Goal: Task Accomplishment & Management: Use online tool/utility

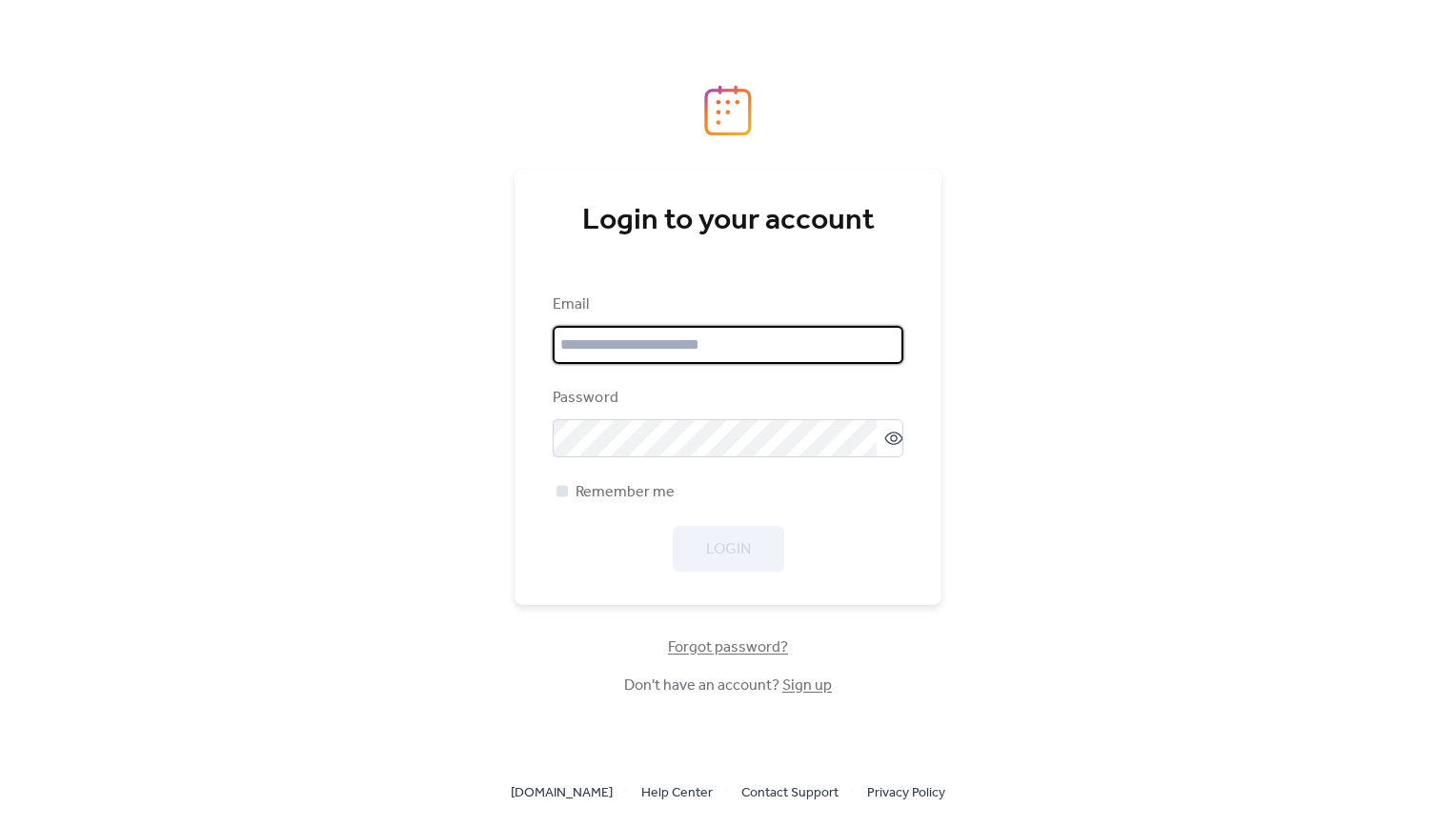
type input "**********"
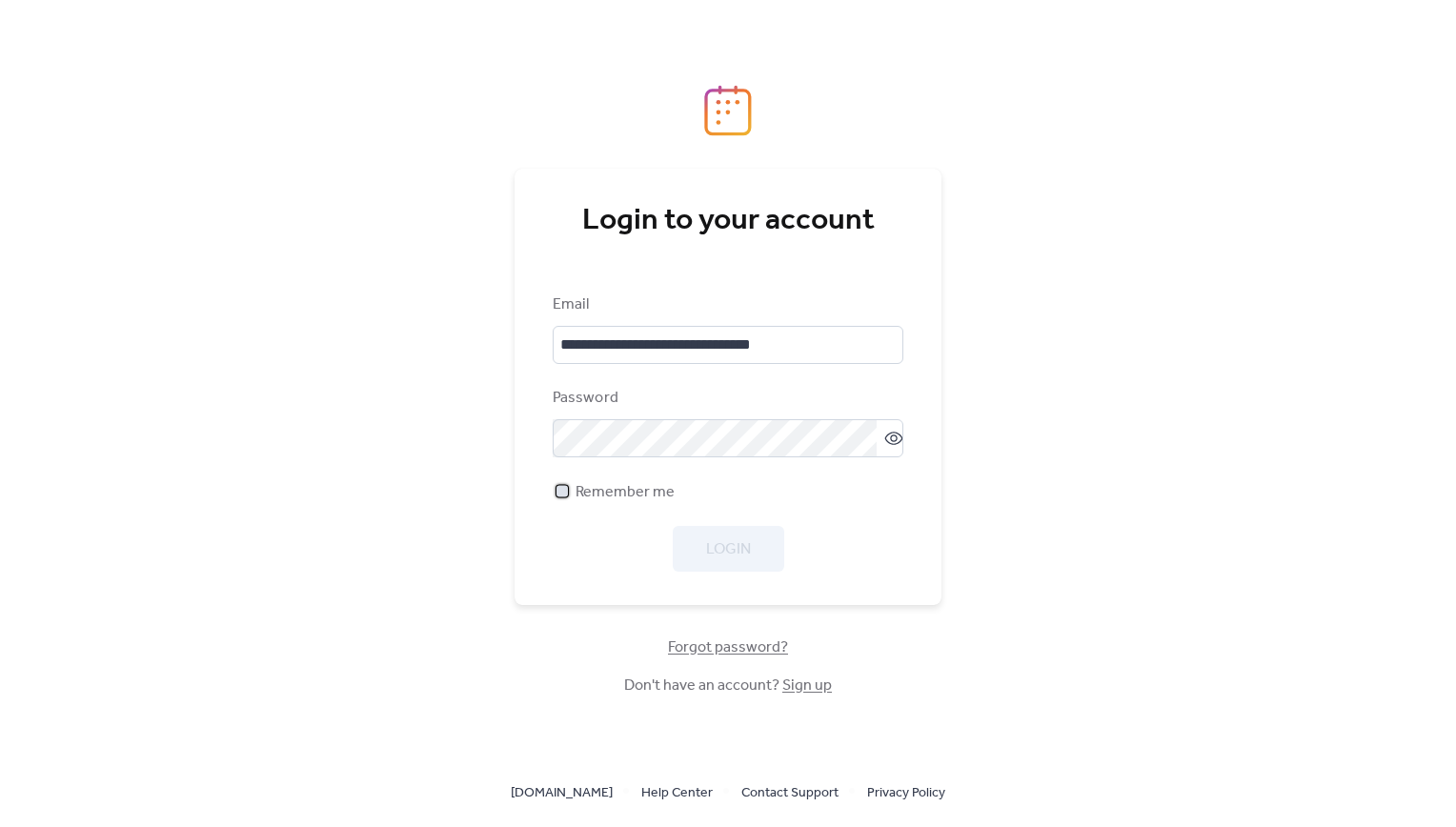
click at [576, 491] on span "Remember me" at bounding box center [625, 492] width 99 height 22
click at [714, 545] on span "Login" at bounding box center [728, 549] width 45 height 22
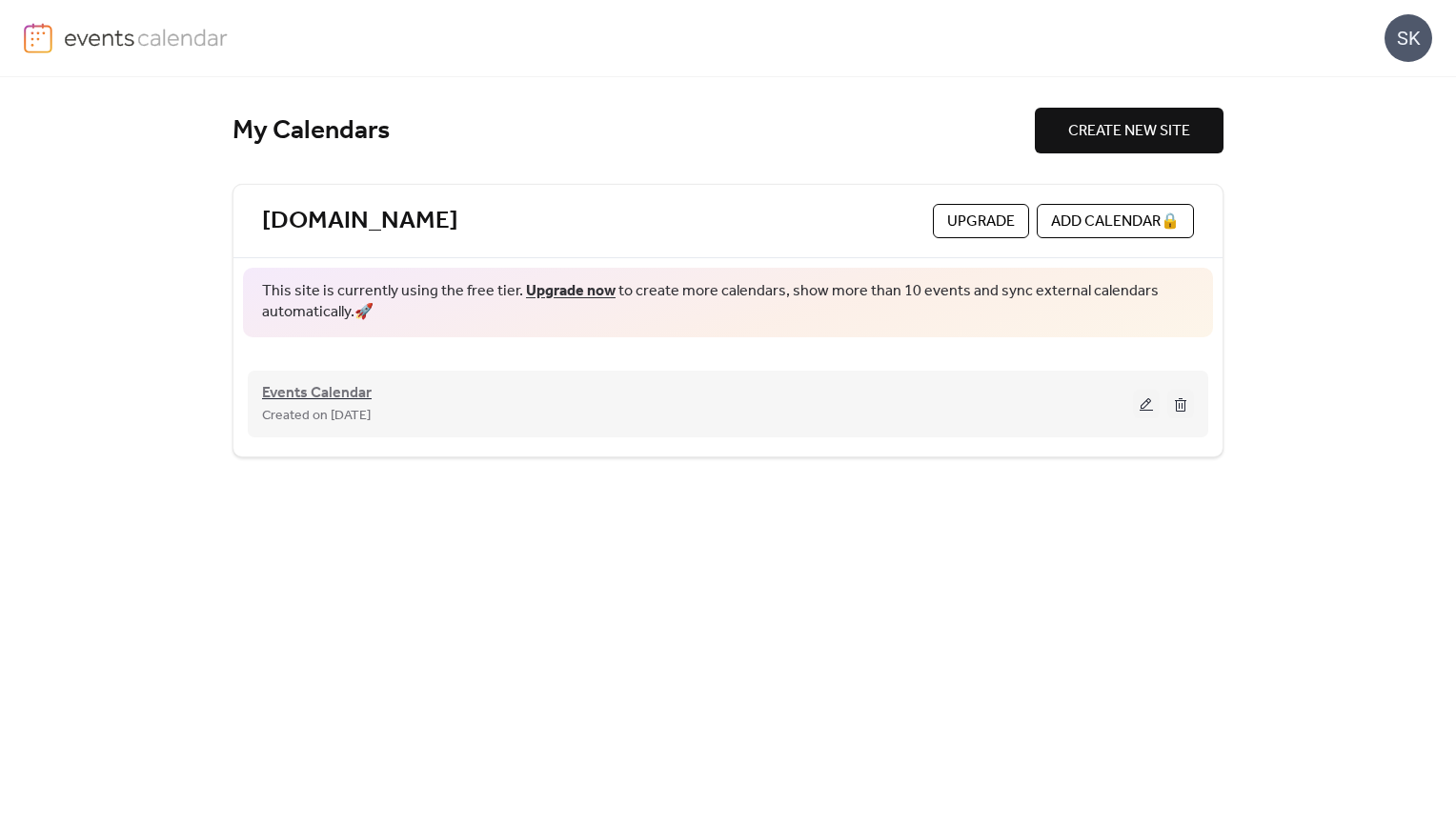
click at [324, 389] on span "Events Calendar" at bounding box center [317, 393] width 110 height 22
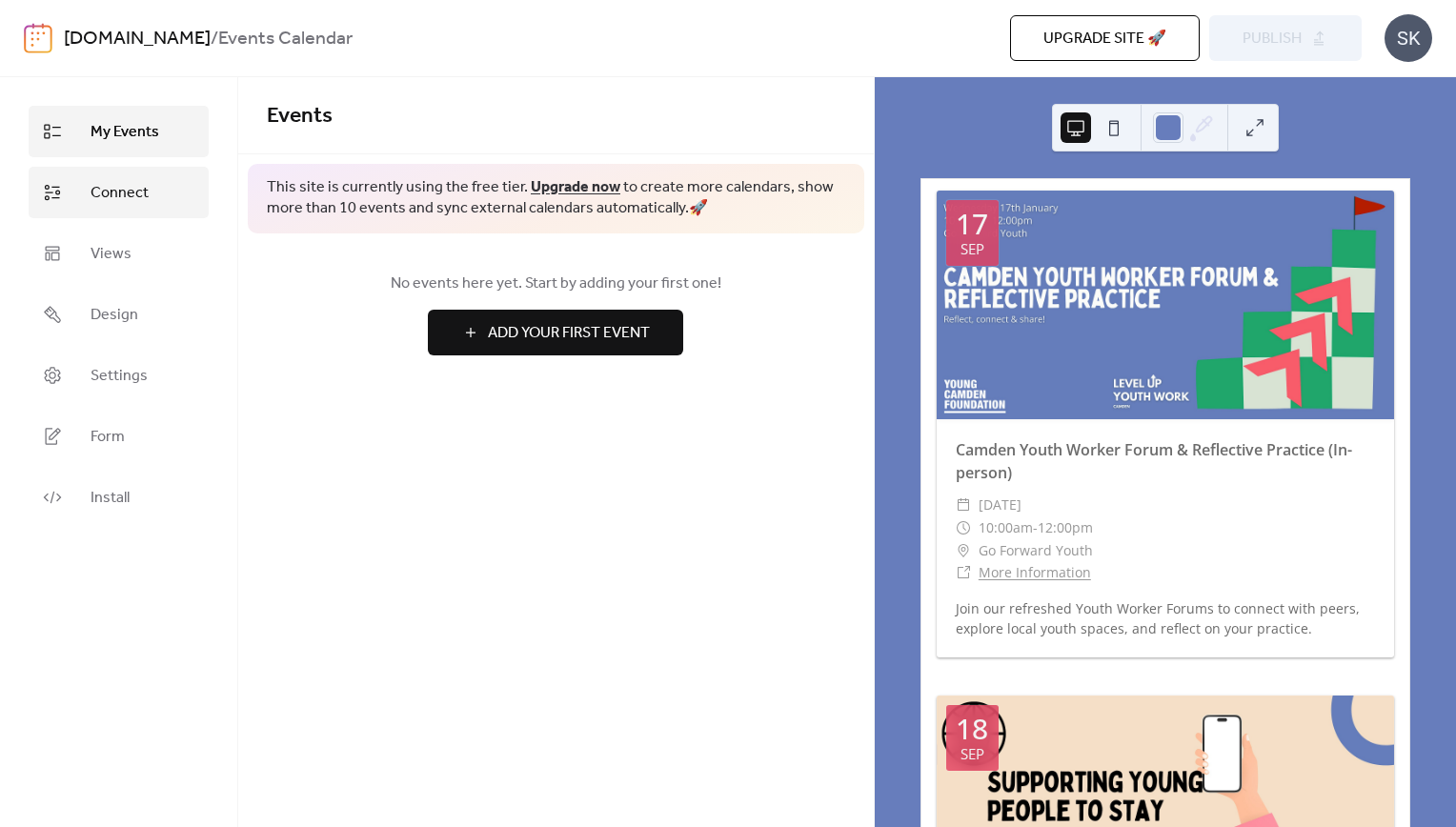
click at [102, 183] on span "Connect" at bounding box center [119, 193] width 58 height 22
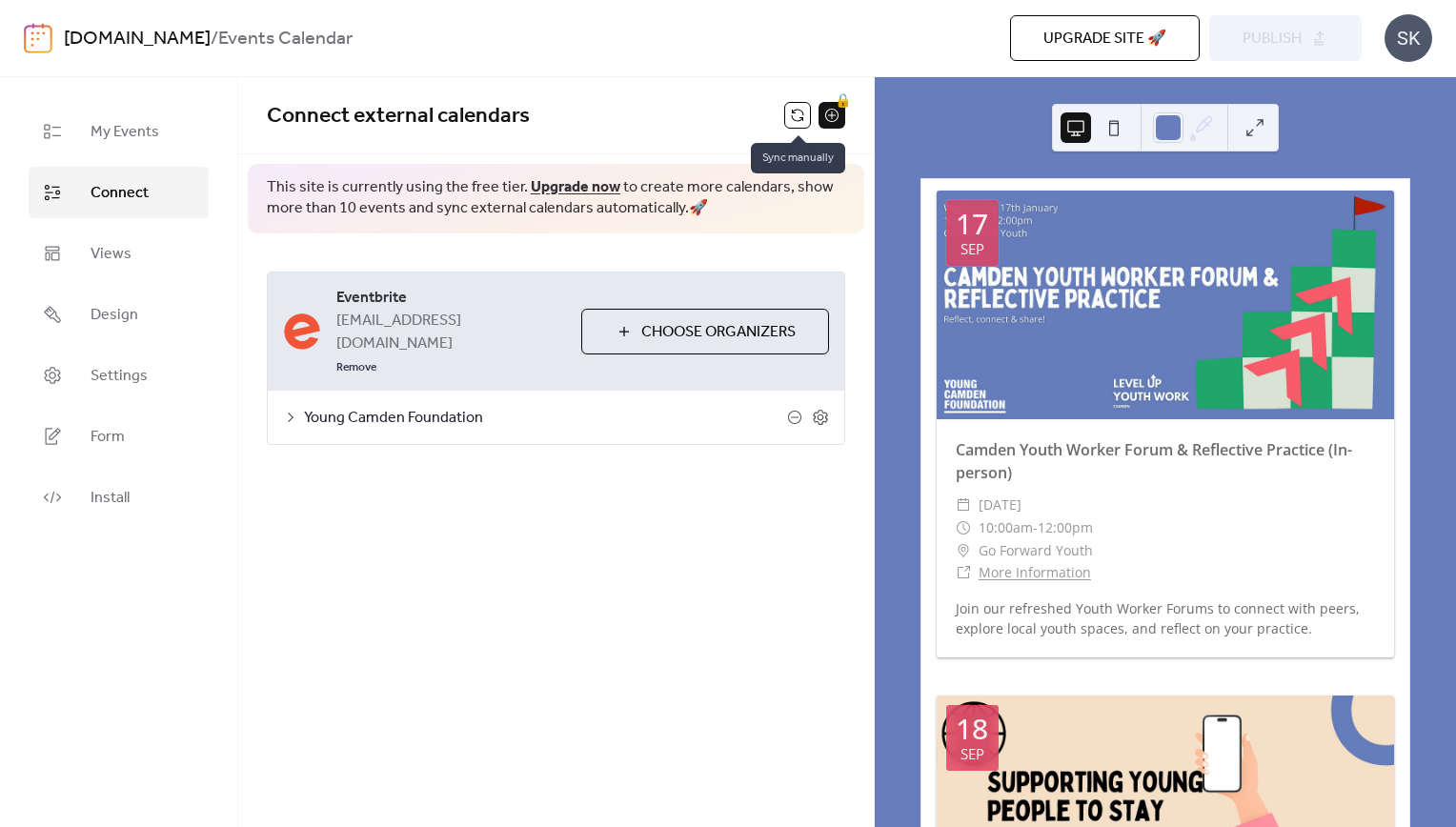
click at [791, 120] on button at bounding box center [797, 114] width 26 height 26
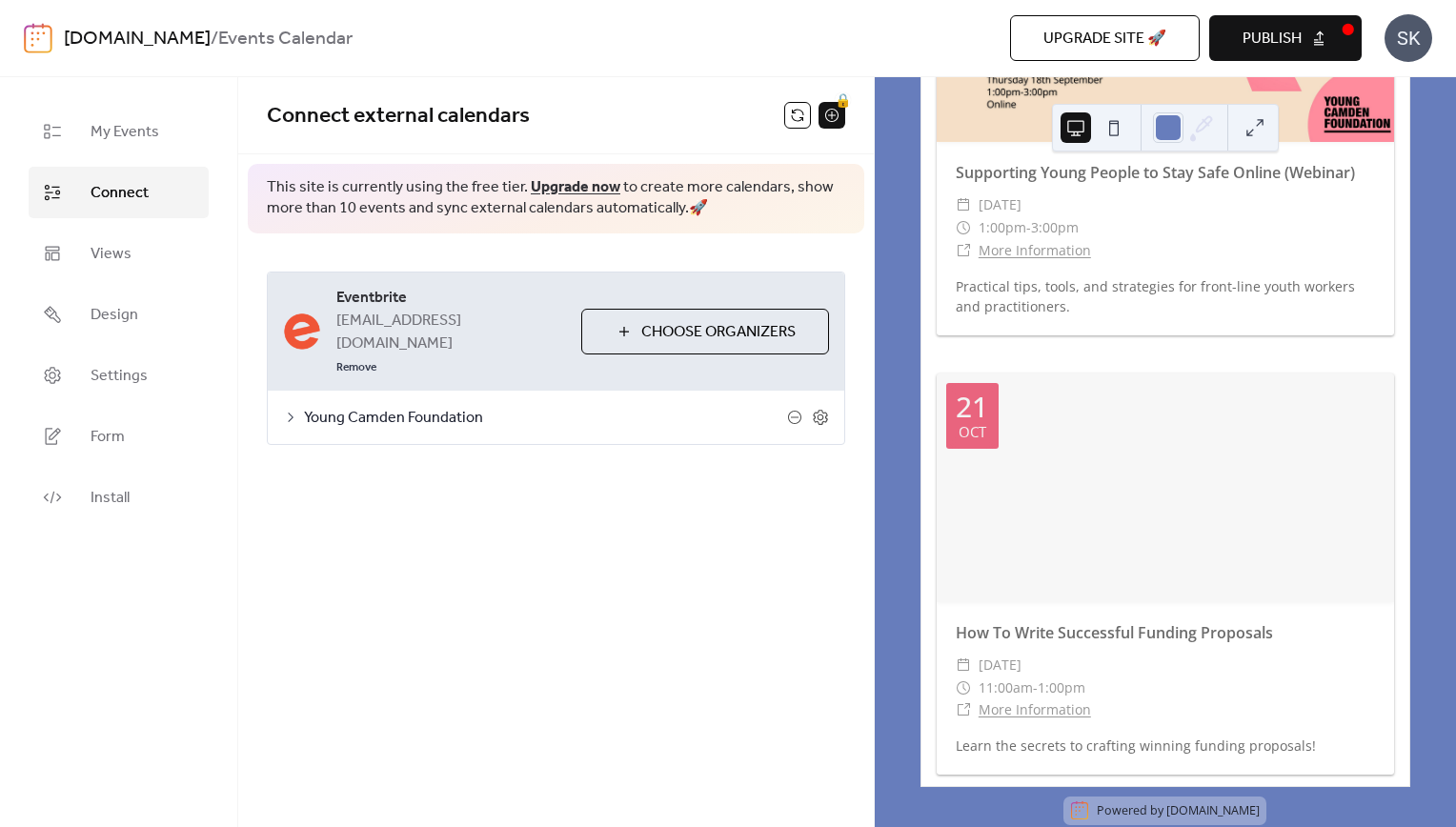
scroll to position [806, 0]
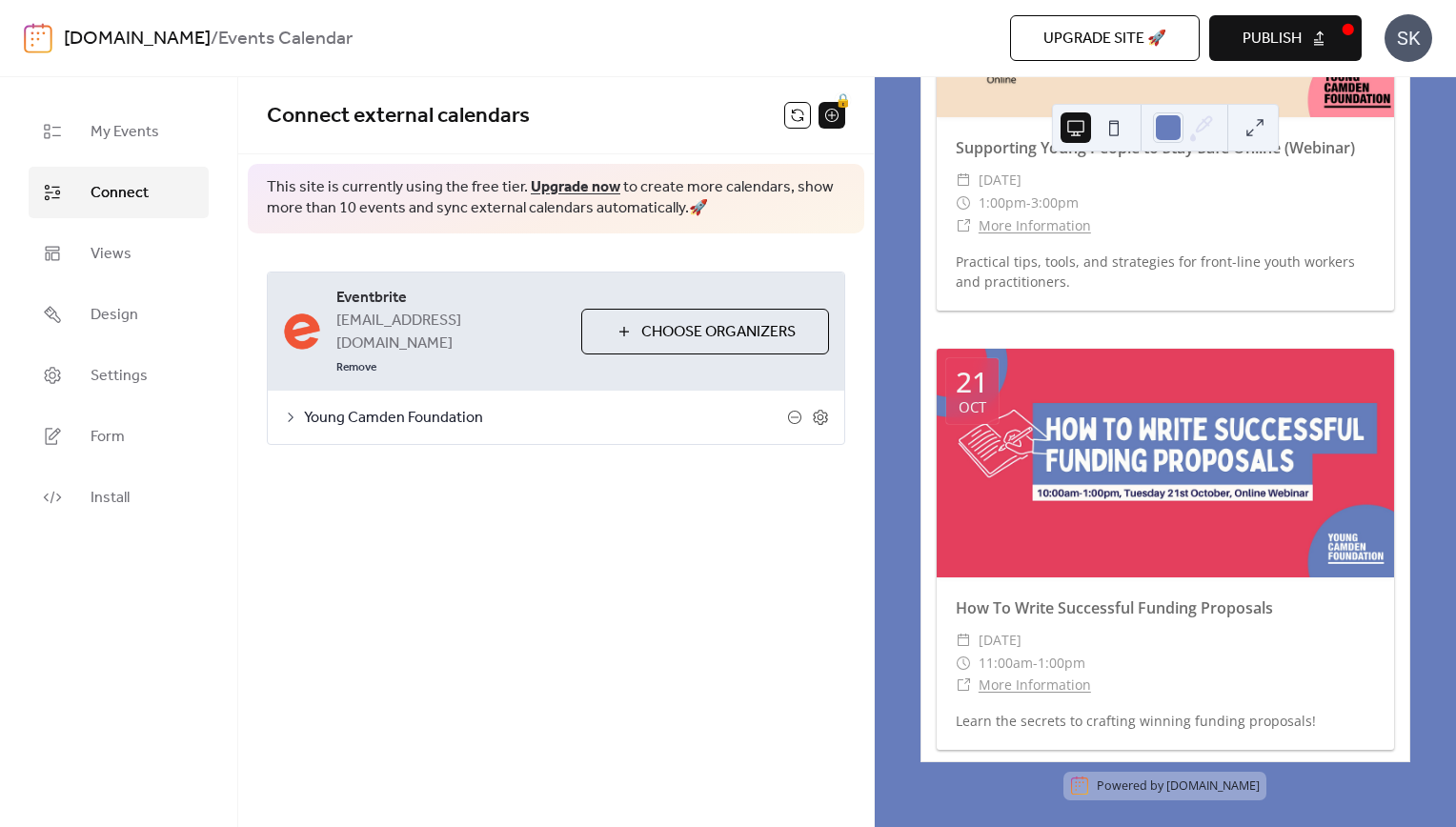
click at [1263, 44] on span "Publish" at bounding box center [1272, 38] width 59 height 22
